Goal: Task Accomplishment & Management: Manage account settings

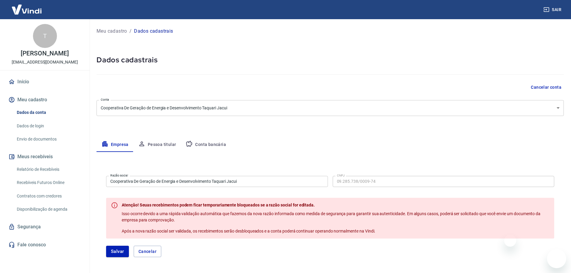
select select "RS"
select select "business"
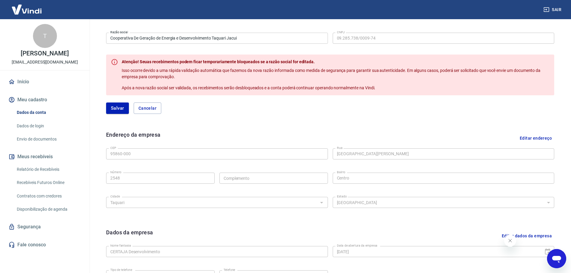
scroll to position [189, 0]
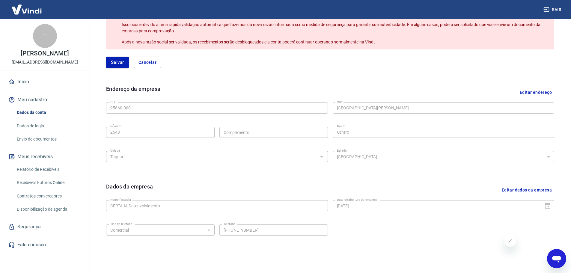
click at [29, 228] on link "Segurança" at bounding box center [44, 226] width 75 height 13
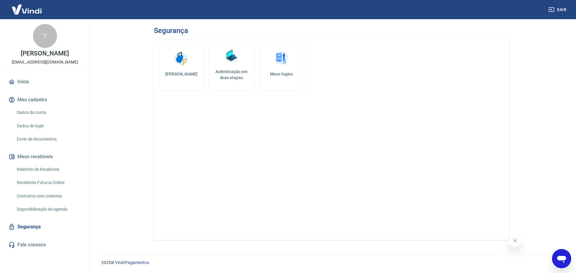
click at [276, 71] on h5 "Meus logins" at bounding box center [281, 74] width 35 height 6
